Goal: Transaction & Acquisition: Book appointment/travel/reservation

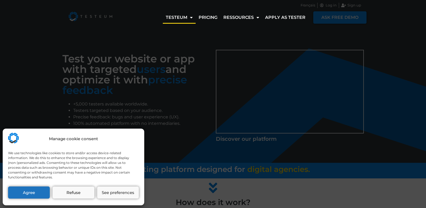
drag, startPoint x: 149, startPoint y: 123, endPoint x: 149, endPoint y: 147, distance: 23.4
click at [149, 124] on div "Manage cookie consent We use technologies like cookies to store and/or access d…" at bounding box center [213, 104] width 426 height 208
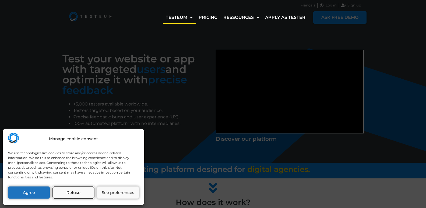
click at [88, 190] on button "Refuse" at bounding box center [73, 192] width 42 height 12
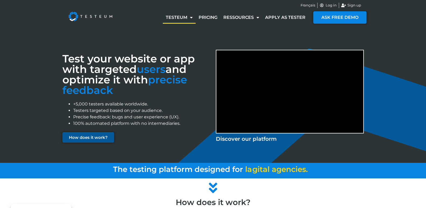
click at [89, 141] on link "How does it work?" at bounding box center [88, 137] width 52 height 10
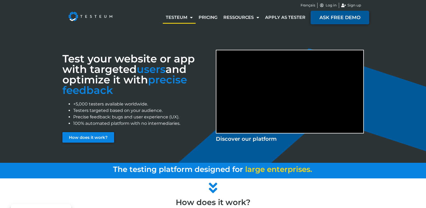
click at [345, 16] on span "ASK FREE DEMO" at bounding box center [339, 17] width 41 height 5
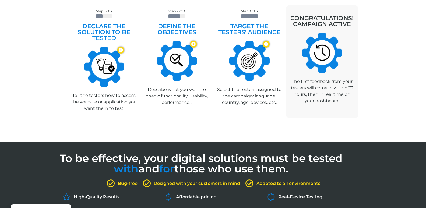
click at [112, 76] on img at bounding box center [104, 67] width 40 height 40
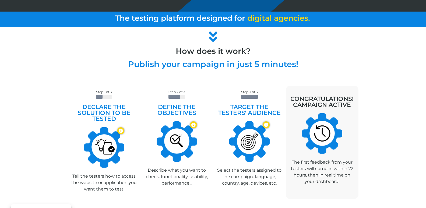
click at [209, 40] on icon at bounding box center [212, 36] width 13 height 13
click at [284, 77] on div "Step 1 of 3 Declare the solution to be tested Adresse URL Nom de l'app mobile C…" at bounding box center [213, 147] width 307 height 152
click at [318, 160] on p "The first feedback from your testers will come in within 72 hours, then in real…" at bounding box center [321, 172] width 67 height 26
click at [314, 142] on img at bounding box center [322, 133] width 40 height 40
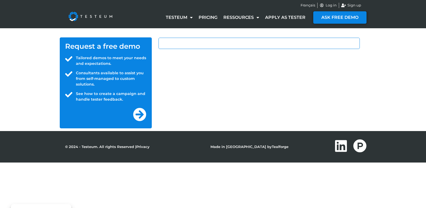
select select "PH"
